Goal: Information Seeking & Learning: Learn about a topic

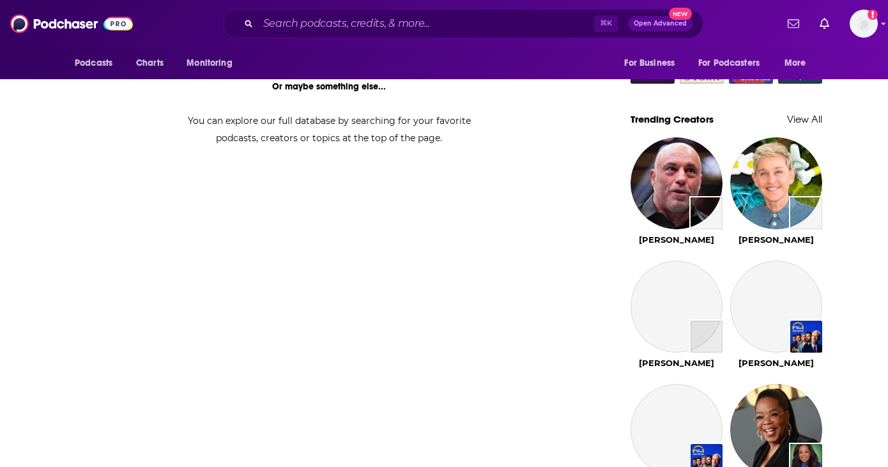
scroll to position [747, 0]
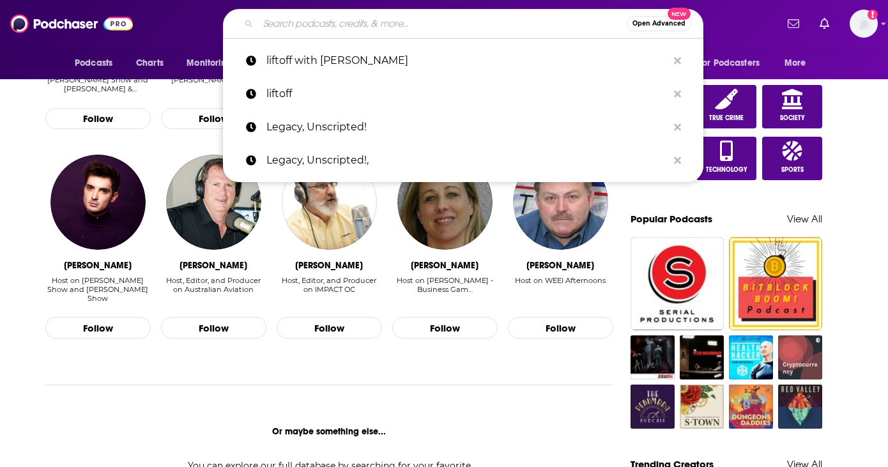
click at [301, 15] on input "Search podcasts, credits, & more..." at bounding box center [442, 23] width 369 height 20
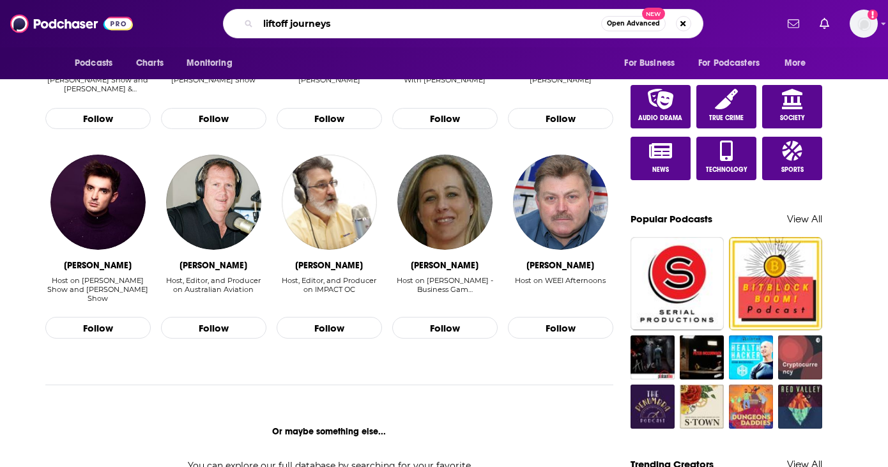
type input "liftoff journeys"
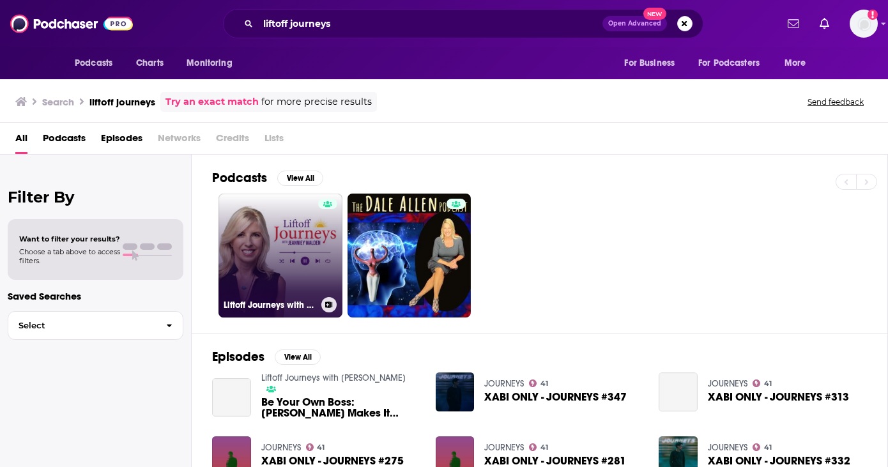
click at [284, 275] on link "Liftoff Journeys with [PERSON_NAME]" at bounding box center [280, 256] width 124 height 124
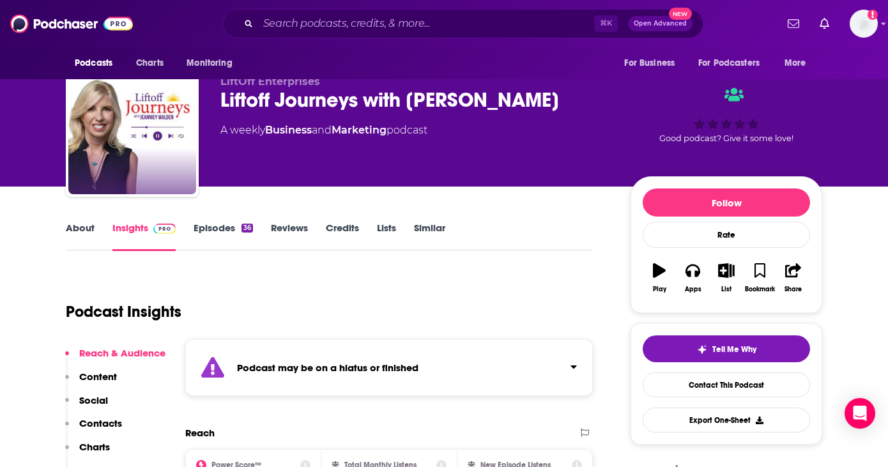
scroll to position [29, 0]
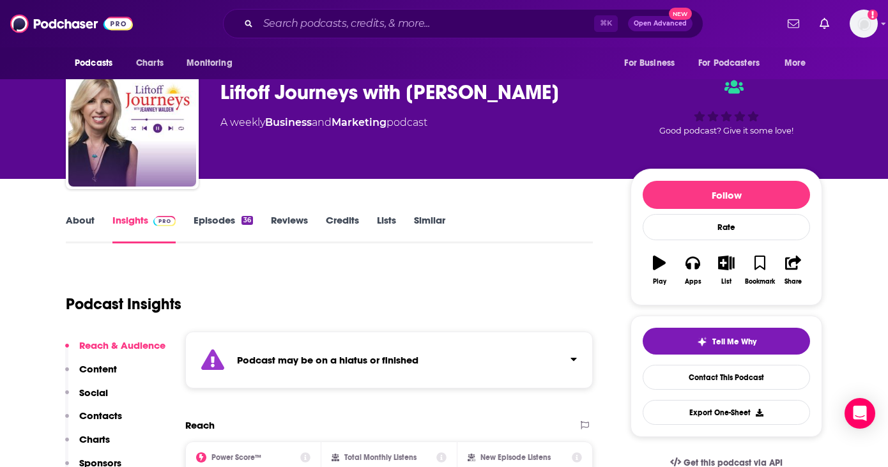
click at [210, 218] on link "Episodes 36" at bounding box center [223, 228] width 59 height 29
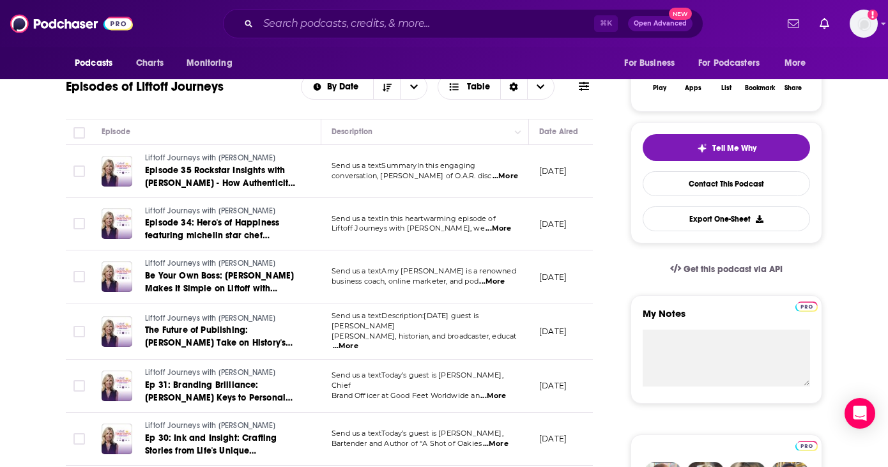
scroll to position [229, 0]
